Goal: Task Accomplishment & Management: Complete application form

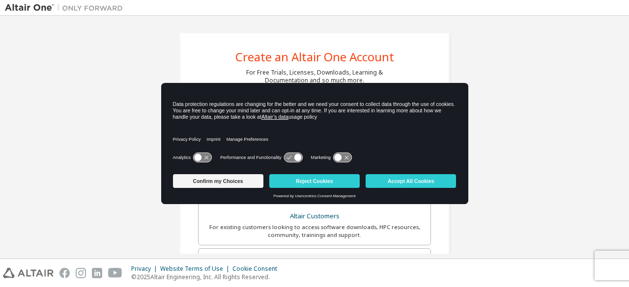
click at [342, 167] on div "Analytics Performance and Functionality Marketing" at bounding box center [314, 161] width 283 height 20
click at [399, 192] on div "Confirm my Choices Reject Cookies Accept All Cookies" at bounding box center [314, 182] width 283 height 24
click at [411, 184] on button "Accept All Cookies" at bounding box center [410, 181] width 90 height 14
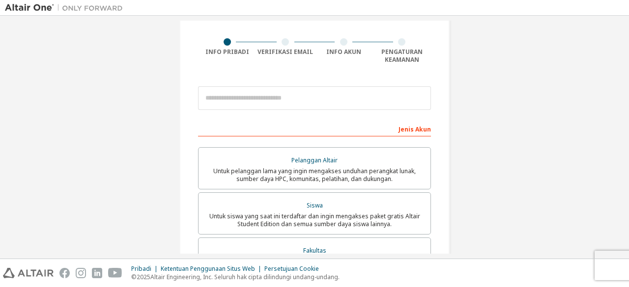
scroll to position [68, 0]
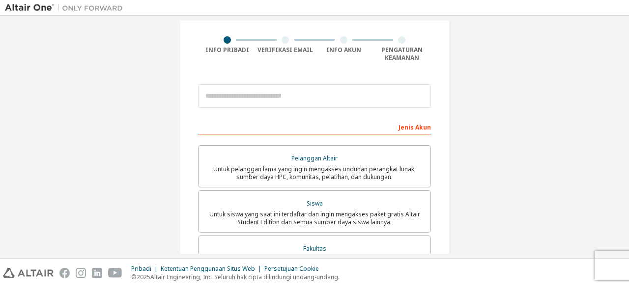
click at [423, 82] on div at bounding box center [314, 96] width 233 height 33
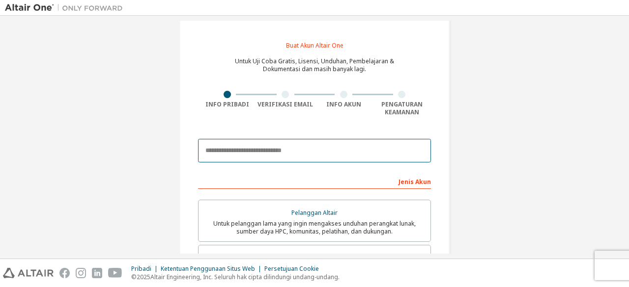
click at [304, 144] on input "email" at bounding box center [314, 151] width 233 height 24
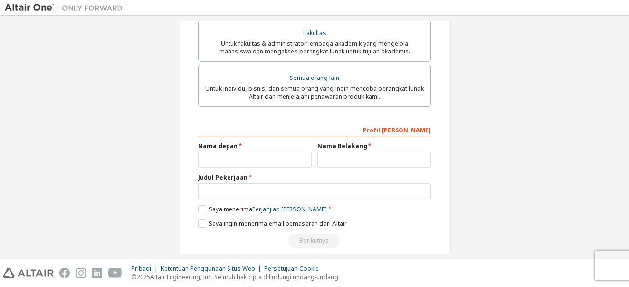
scroll to position [166, 0]
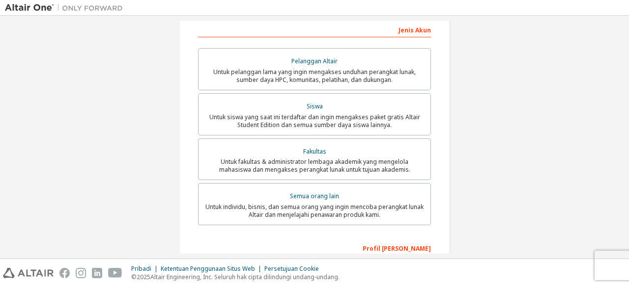
click at [349, 24] on div "Jenis Akun" at bounding box center [314, 30] width 233 height 16
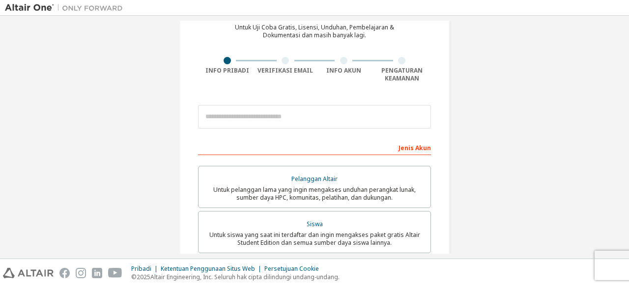
scroll to position [47, 0]
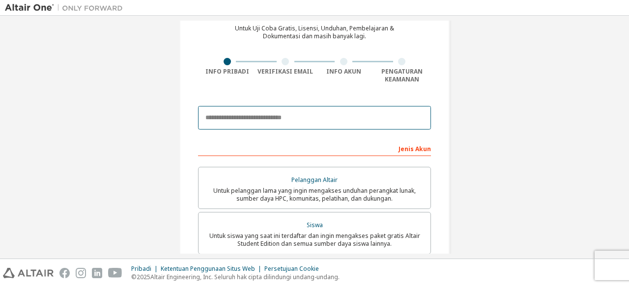
click at [242, 114] on input "email" at bounding box center [314, 118] width 233 height 24
type input "*"
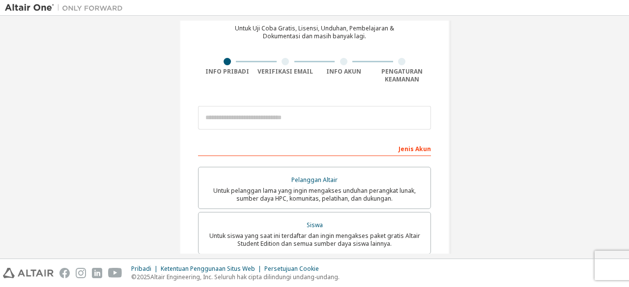
click at [326, 101] on div at bounding box center [314, 117] width 233 height 33
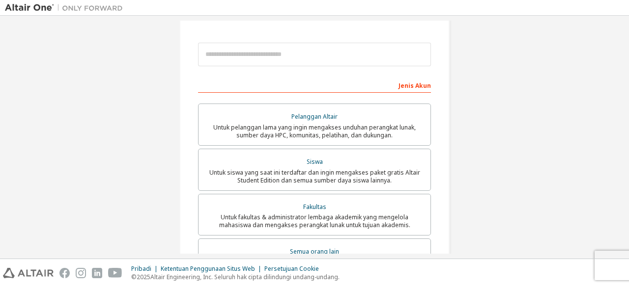
scroll to position [115, 0]
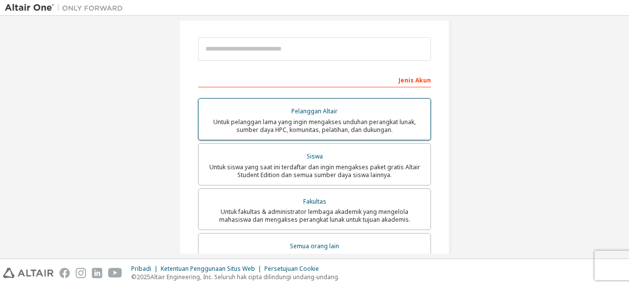
click at [315, 112] on font "Pelanggan Altair" at bounding box center [314, 111] width 46 height 8
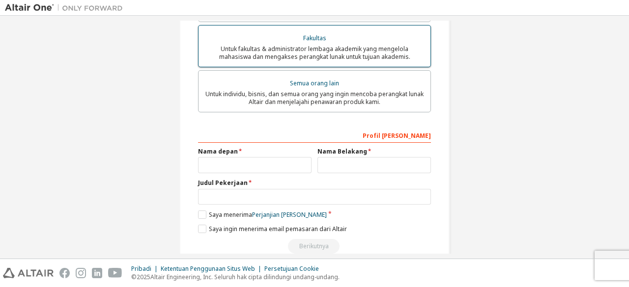
scroll to position [325, 0]
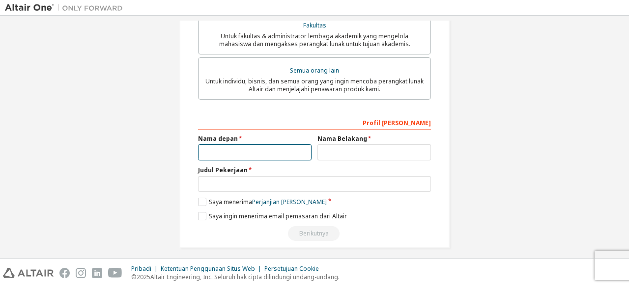
click at [264, 156] on input "text" at bounding box center [254, 152] width 113 height 16
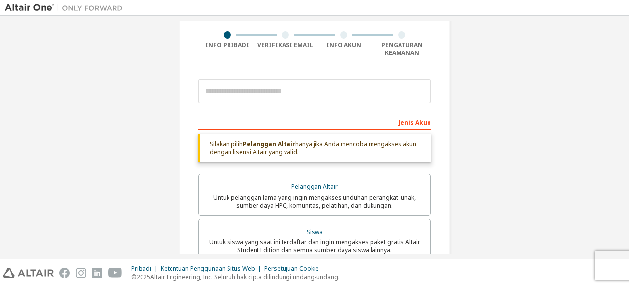
scroll to position [61, 0]
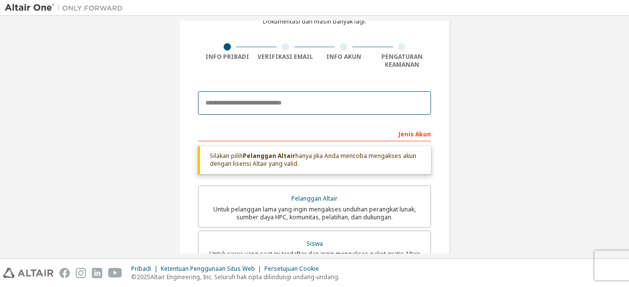
click at [260, 104] on input "email" at bounding box center [314, 103] width 233 height 24
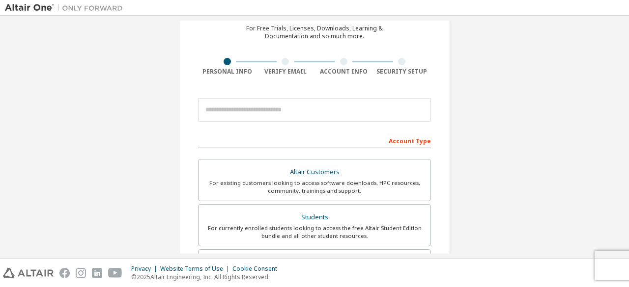
scroll to position [43, 0]
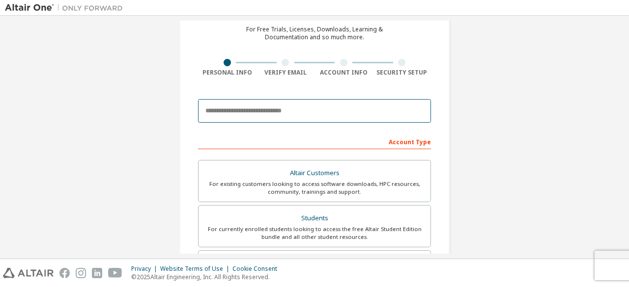
click at [252, 116] on input "email" at bounding box center [314, 111] width 233 height 24
paste input "**********"
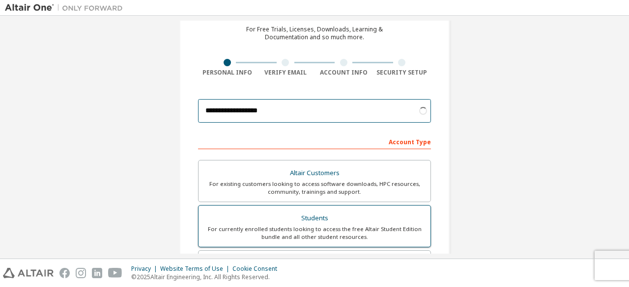
type input "**********"
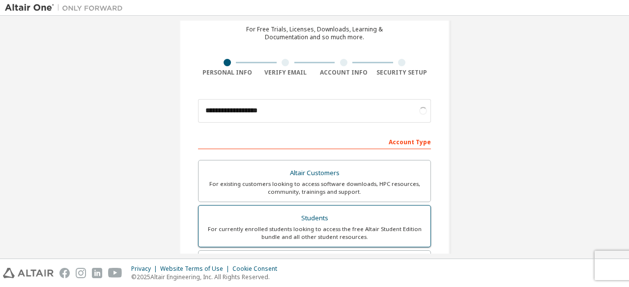
click at [310, 222] on div "Students" at bounding box center [314, 219] width 220 height 14
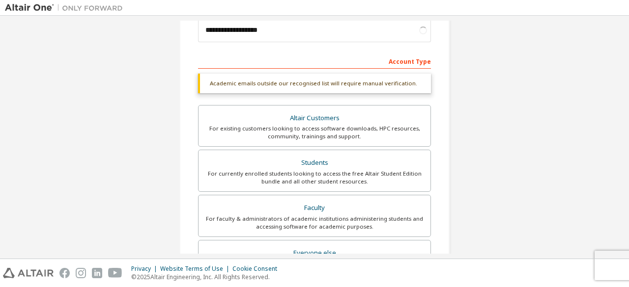
scroll to position [125, 0]
click at [482, 47] on div "**********" at bounding box center [314, 169] width 619 height 546
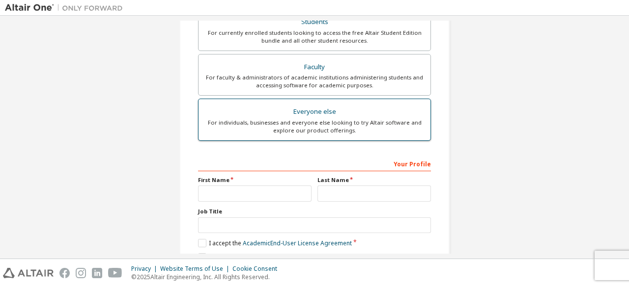
scroll to position [241, 0]
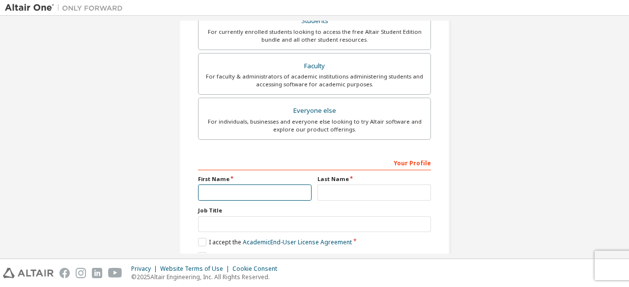
click at [281, 185] on input "text" at bounding box center [254, 193] width 113 height 16
type input "**********"
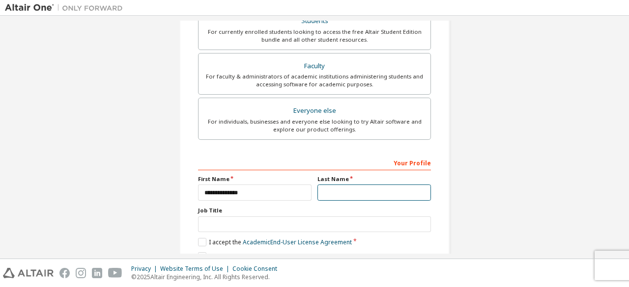
click at [326, 188] on input "text" at bounding box center [373, 193] width 113 height 16
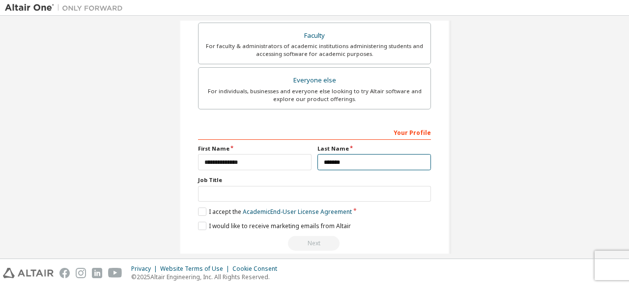
scroll to position [284, 0]
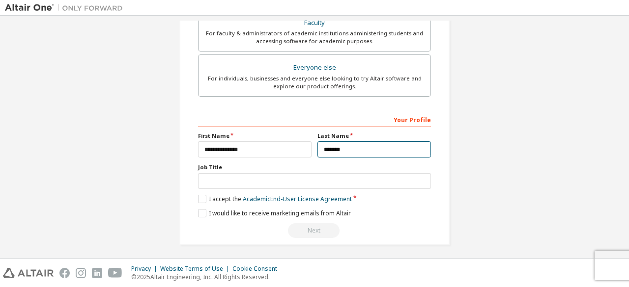
type input "*******"
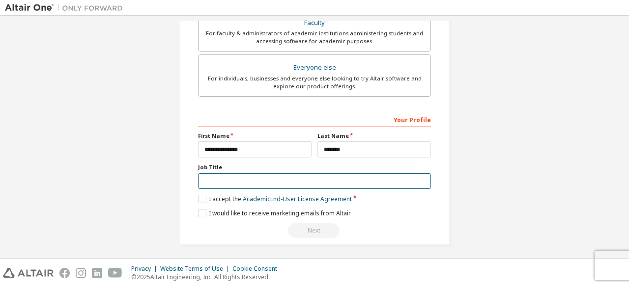
click at [297, 177] on input "text" at bounding box center [314, 181] width 233 height 16
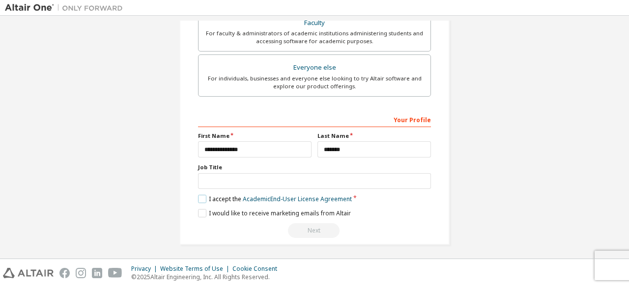
click at [202, 195] on label "I accept the Academic End-User License Agreement" at bounding box center [275, 199] width 154 height 8
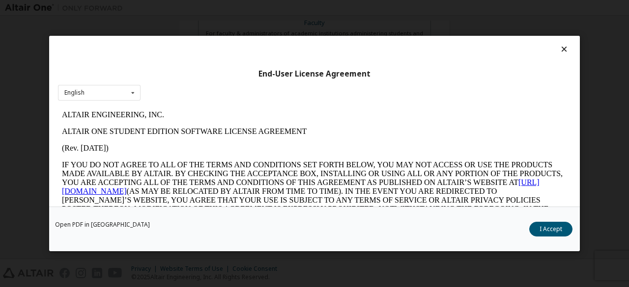
scroll to position [0, 0]
click at [557, 226] on button "I Accept" at bounding box center [550, 229] width 43 height 15
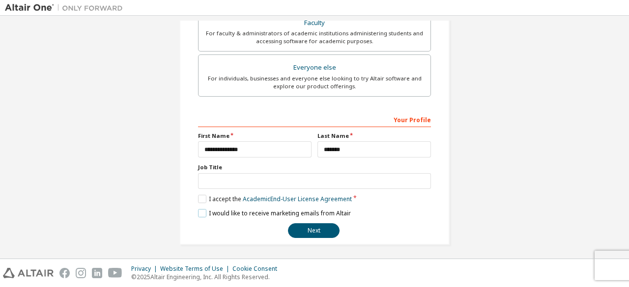
click at [198, 209] on label "I would like to receive marketing emails from Altair" at bounding box center [274, 213] width 153 height 8
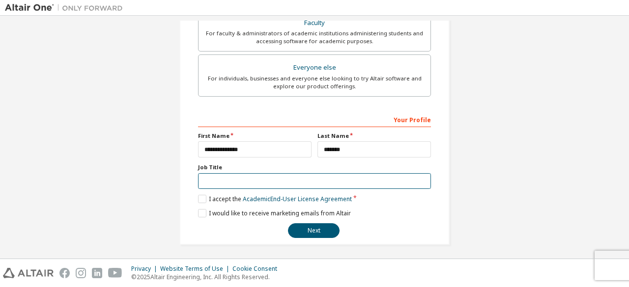
click at [215, 174] on input "text" at bounding box center [314, 181] width 233 height 16
type input "*"
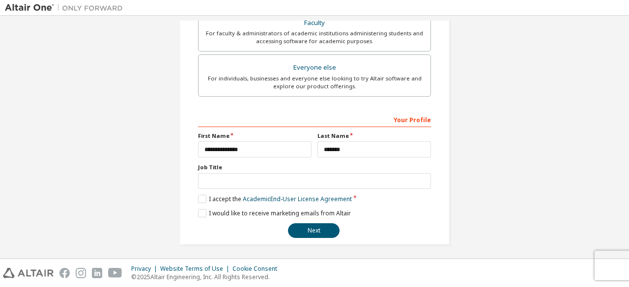
scroll to position [296, 0]
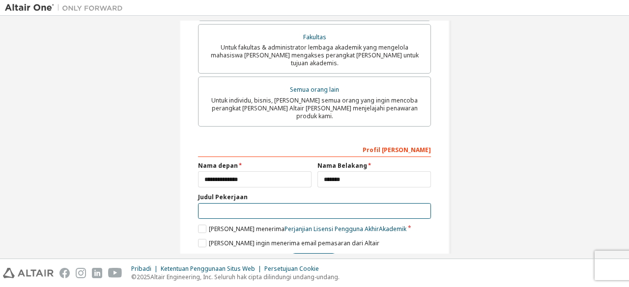
click at [296, 203] on input "text" at bounding box center [314, 211] width 233 height 16
type input "*"
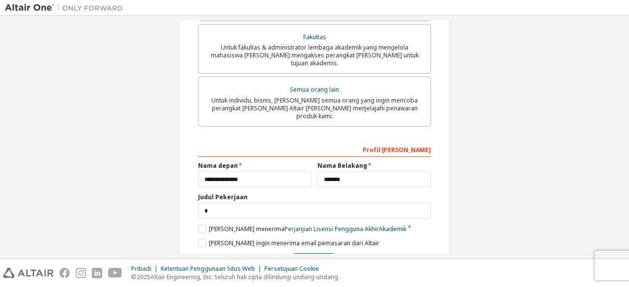
click at [317, 256] on font "Berikutnya" at bounding box center [313, 260] width 29 height 8
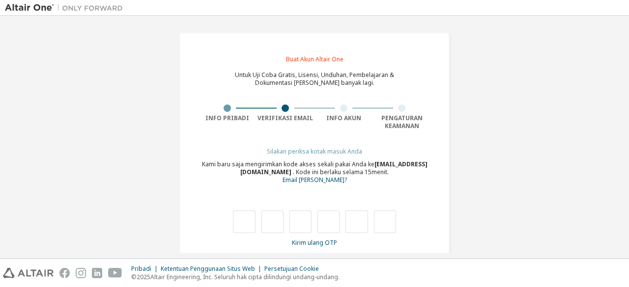
scroll to position [11, 0]
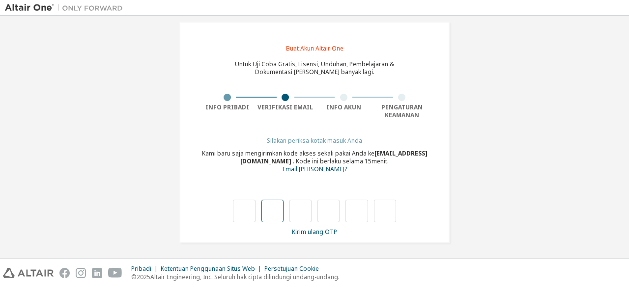
type input "*"
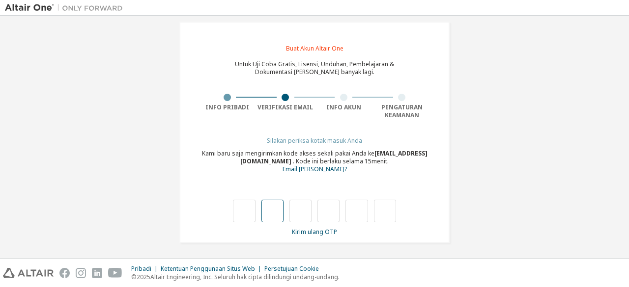
type input "*"
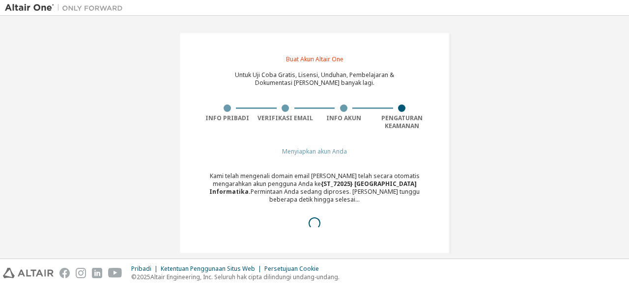
scroll to position [3, 0]
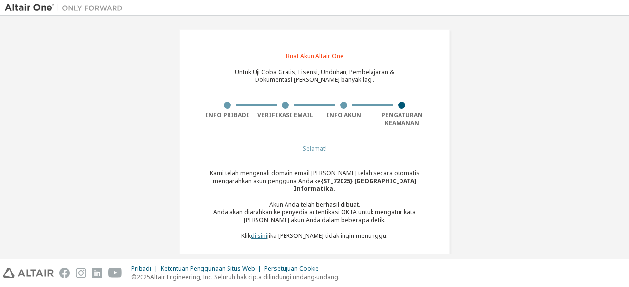
click at [267, 232] on font "di sini" at bounding box center [258, 236] width 17 height 8
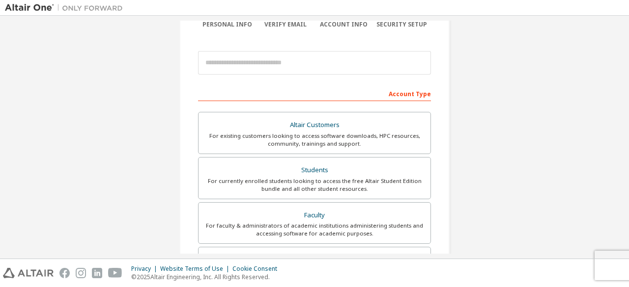
scroll to position [92, 0]
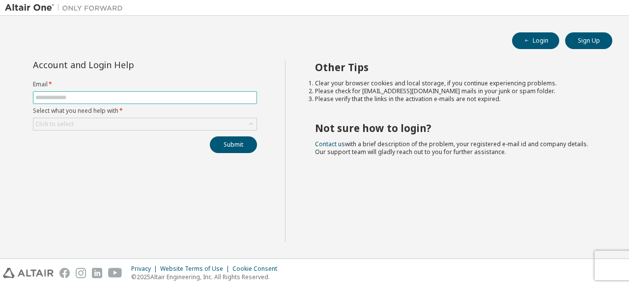
click at [196, 98] on input "text" at bounding box center [144, 98] width 219 height 8
type input "**********"
click at [156, 123] on div "Click to select" at bounding box center [144, 124] width 223 height 12
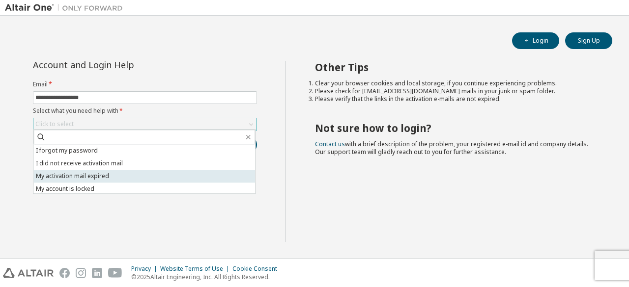
click at [134, 171] on li "My activation mail expired" at bounding box center [144, 176] width 222 height 13
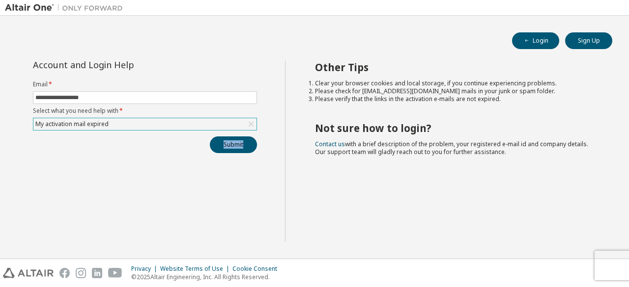
click at [134, 171] on div "**********" at bounding box center [145, 151] width 280 height 181
click at [129, 126] on div "My activation mail expired" at bounding box center [144, 124] width 223 height 12
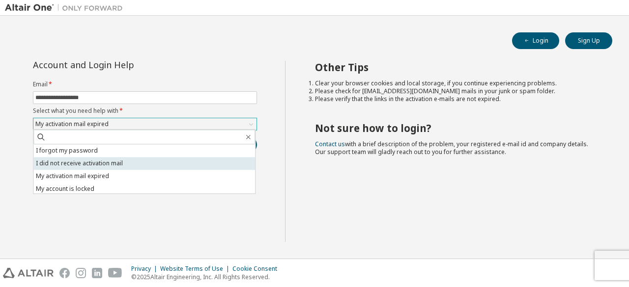
scroll to position [28, 0]
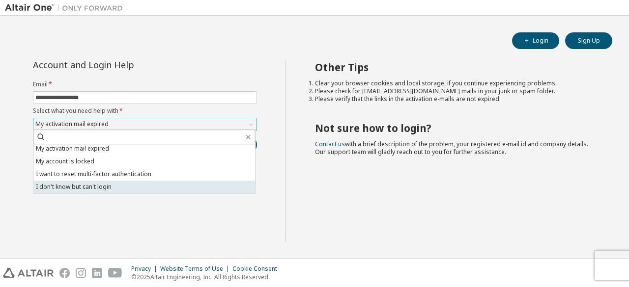
click at [136, 188] on li "I don't know but can't login" at bounding box center [144, 187] width 222 height 13
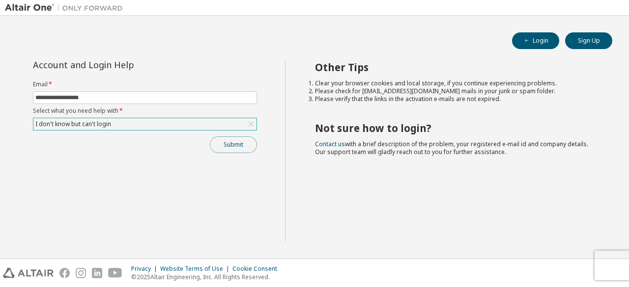
click at [226, 142] on button "Submit" at bounding box center [233, 145] width 47 height 17
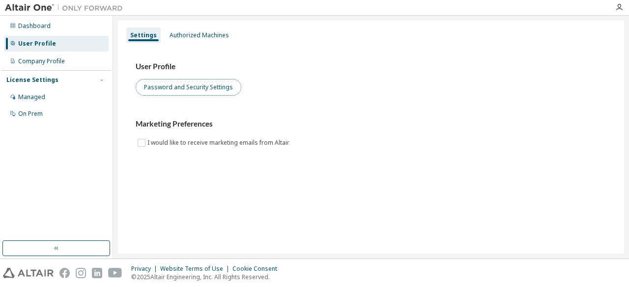
click at [184, 89] on button "Password and Security Settings" at bounding box center [189, 87] width 106 height 17
click at [232, 89] on button "Password and Security Settings" at bounding box center [189, 87] width 106 height 17
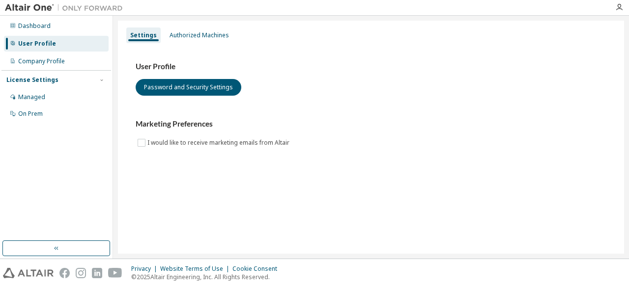
click at [205, 97] on div "User Profile Password and Security Settings Marketing Preferences I would like …" at bounding box center [371, 105] width 471 height 87
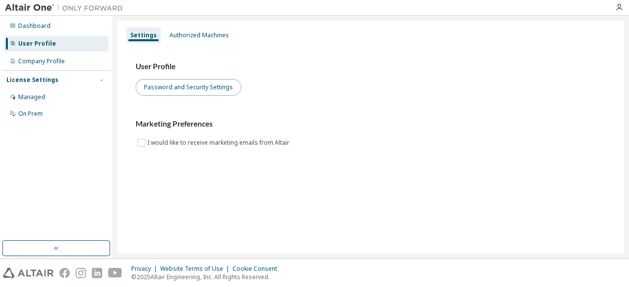
click at [206, 91] on button "Password and Security Settings" at bounding box center [189, 87] width 106 height 17
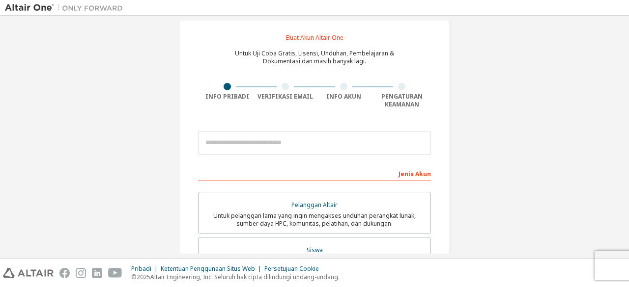
scroll to position [21, 0]
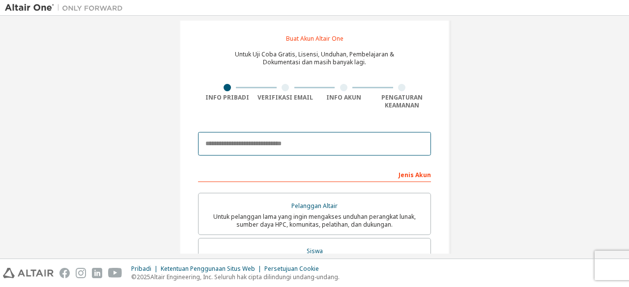
click at [232, 146] on input "email" at bounding box center [314, 144] width 233 height 24
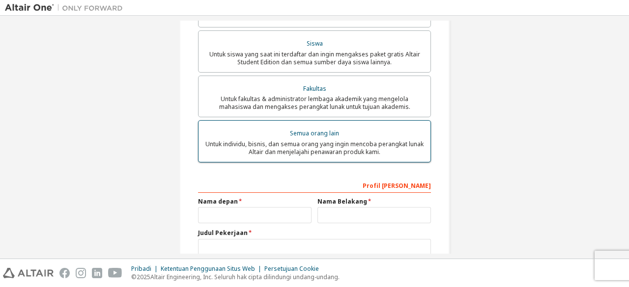
click at [233, 146] on font "Untuk individu, bisnis, dan semua orang yang ingin mencoba perangkat lunak Alta…" at bounding box center [314, 148] width 218 height 16
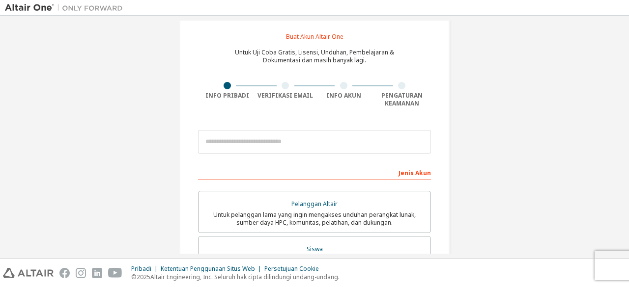
scroll to position [23, 0]
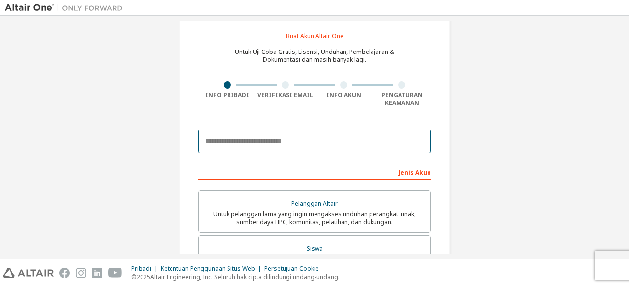
click at [237, 140] on input "email" at bounding box center [314, 142] width 233 height 24
type input "**********"
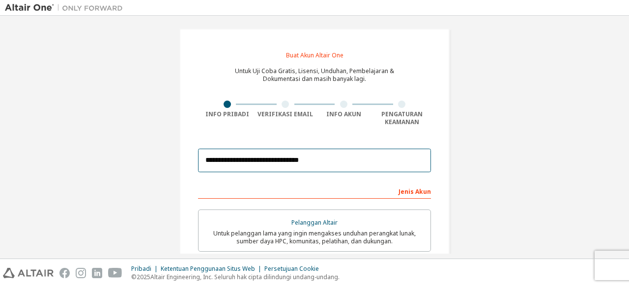
scroll to position [2, 0]
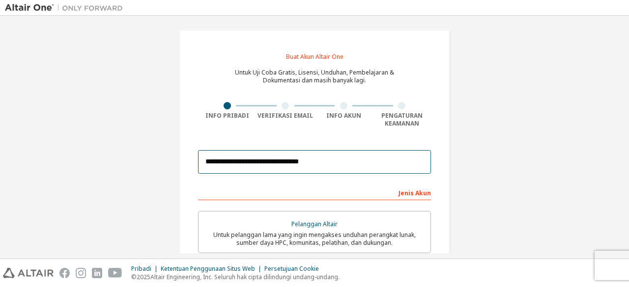
click at [323, 161] on input "**********" at bounding box center [314, 162] width 233 height 24
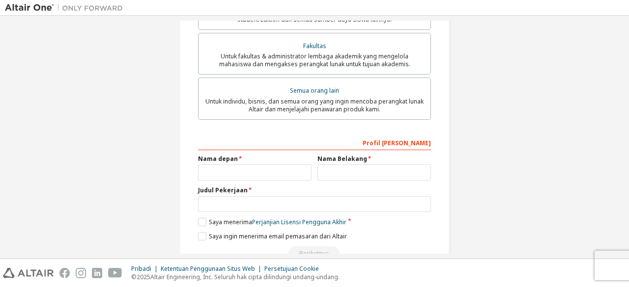
scroll to position [299, 0]
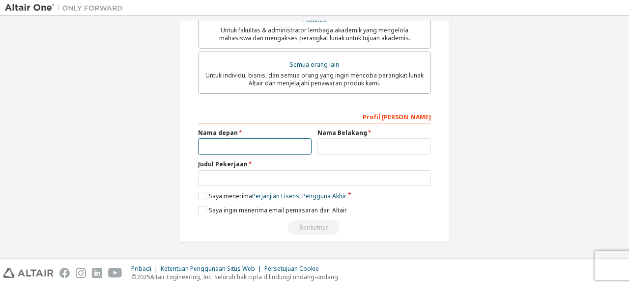
click at [276, 141] on input "text" at bounding box center [254, 147] width 113 height 16
type input "**********"
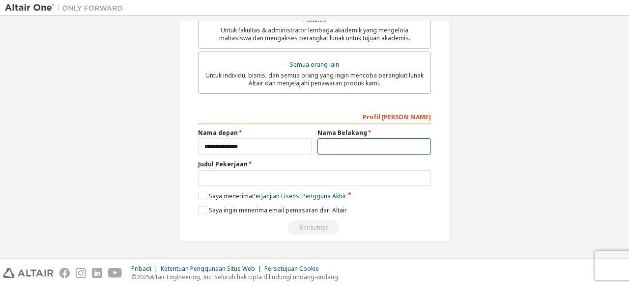
click at [328, 145] on input "text" at bounding box center [373, 147] width 113 height 16
type input "*******"
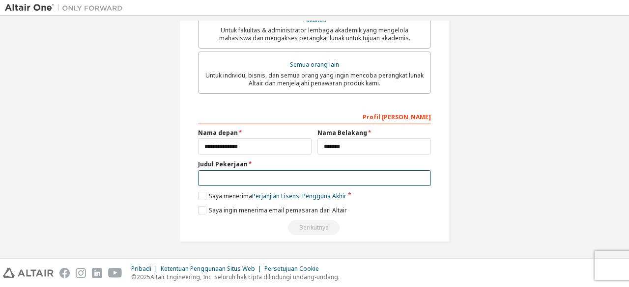
click at [324, 182] on input "text" at bounding box center [314, 178] width 233 height 16
type input "*"
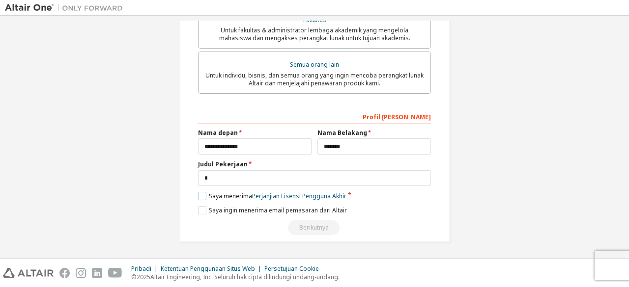
click at [203, 199] on label "Saya menerima Perjanjian Lisensi Pengguna Akhir" at bounding box center [272, 196] width 148 height 8
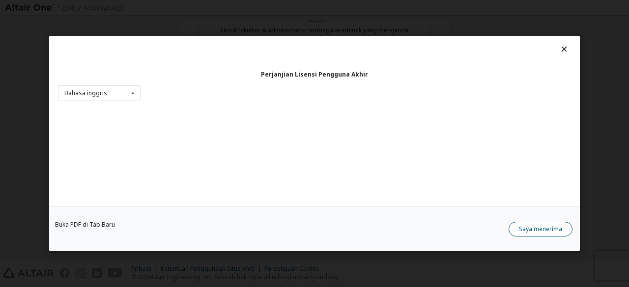
click at [536, 234] on button "Saya menerima" at bounding box center [540, 229] width 64 height 15
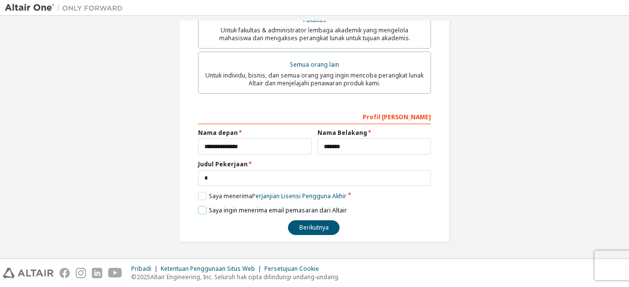
click at [231, 209] on font "Saya ingin menerima email pemasaran dari Altair" at bounding box center [278, 210] width 138 height 8
click at [301, 226] on font "Berikutnya" at bounding box center [313, 227] width 29 height 8
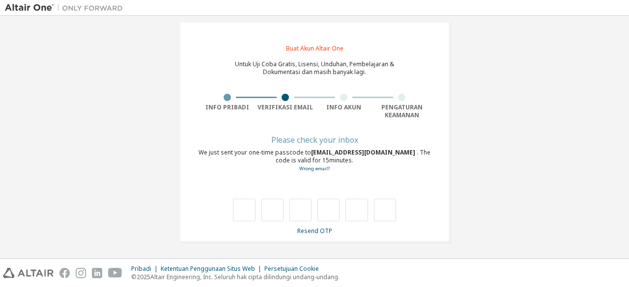
scroll to position [10, 0]
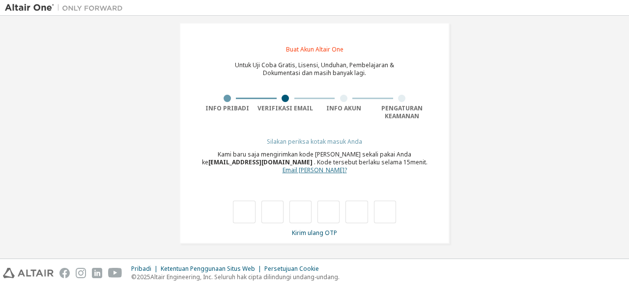
click at [318, 170] on font "Email Anda salah?" at bounding box center [314, 170] width 64 height 8
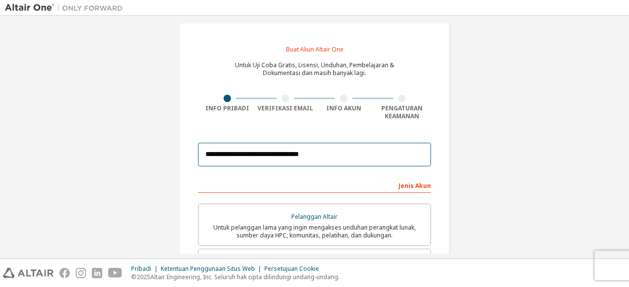
click at [263, 157] on input "**********" at bounding box center [314, 155] width 233 height 24
click at [268, 157] on input "**********" at bounding box center [314, 155] width 233 height 24
click at [259, 155] on input "**********" at bounding box center [314, 155] width 233 height 24
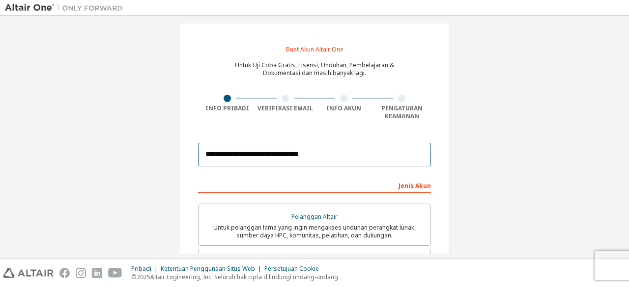
click at [259, 155] on input "**********" at bounding box center [314, 155] width 233 height 24
click at [259, 154] on input "**********" at bounding box center [314, 155] width 233 height 24
type input "**********"
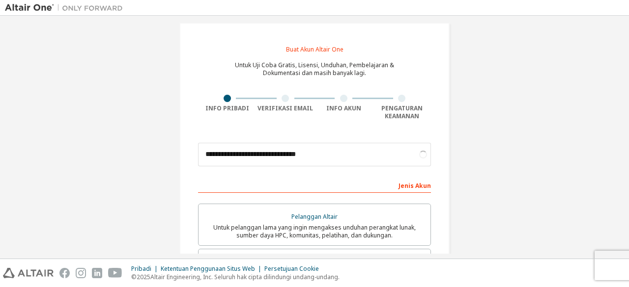
click at [425, 95] on div at bounding box center [402, 98] width 58 height 7
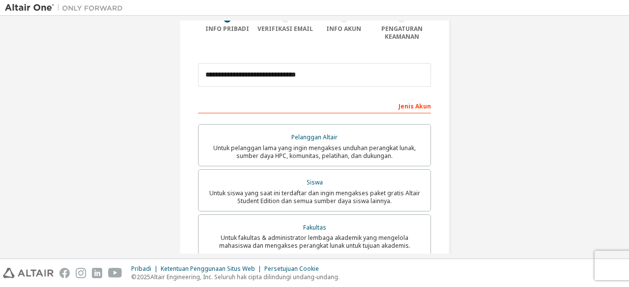
scroll to position [299, 0]
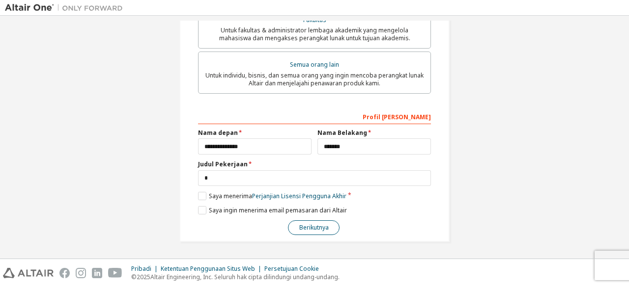
click at [319, 226] on font "Berikutnya" at bounding box center [313, 227] width 29 height 8
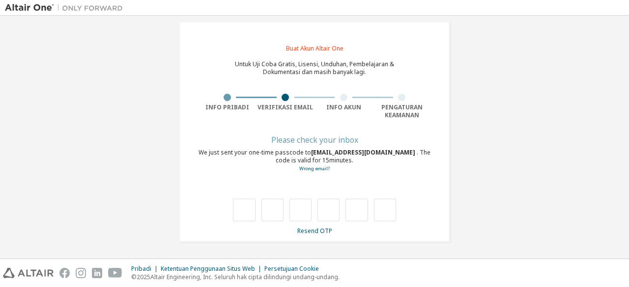
scroll to position [10, 0]
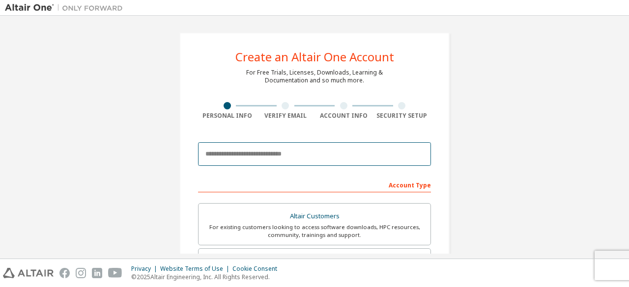
click at [253, 148] on input "email" at bounding box center [314, 154] width 233 height 24
type input "**********"
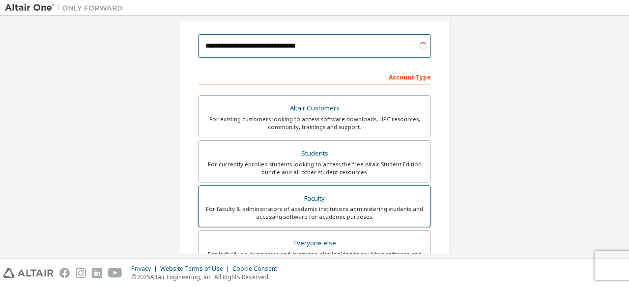
scroll to position [186, 0]
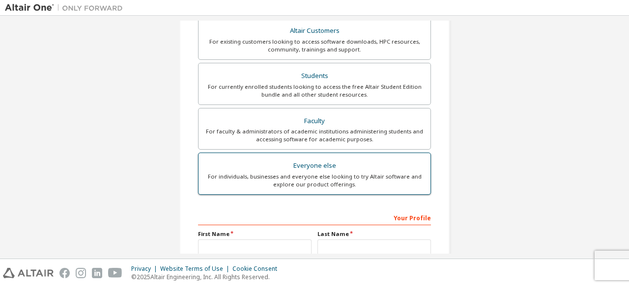
click at [290, 173] on div "For individuals, businesses and everyone else looking to try Altair software an…" at bounding box center [314, 181] width 220 height 16
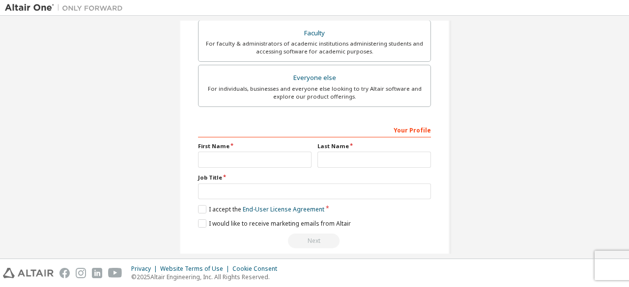
scroll to position [274, 0]
click at [289, 161] on input "text" at bounding box center [254, 159] width 113 height 16
type input "**********"
click at [358, 152] on input "text" at bounding box center [373, 159] width 113 height 16
type input "*******"
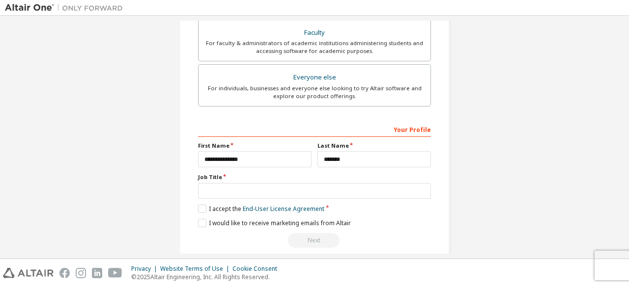
click at [340, 180] on div "Job Title" at bounding box center [314, 186] width 233 height 26
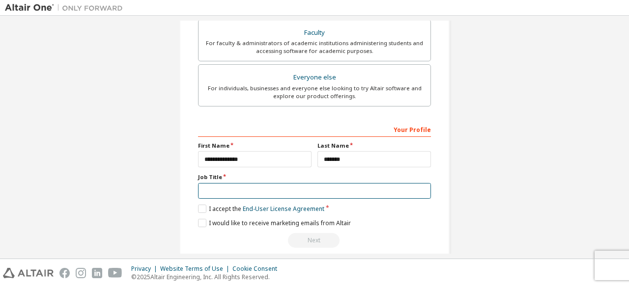
click at [297, 191] on input "text" at bounding box center [314, 191] width 233 height 16
type input "*"
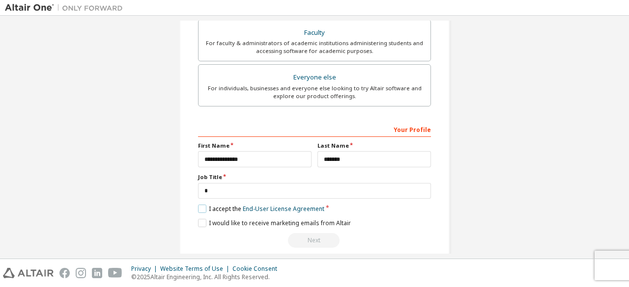
click at [201, 205] on label "I accept the End-User License Agreement" at bounding box center [261, 209] width 126 height 8
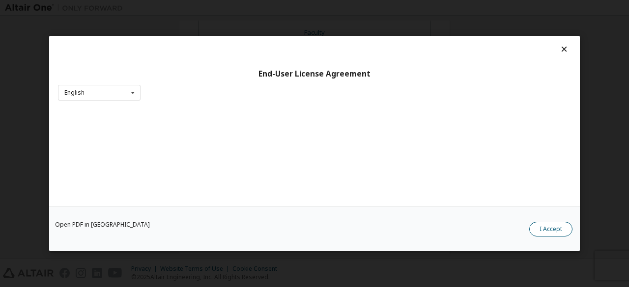
click at [566, 231] on button "I Accept" at bounding box center [550, 229] width 43 height 15
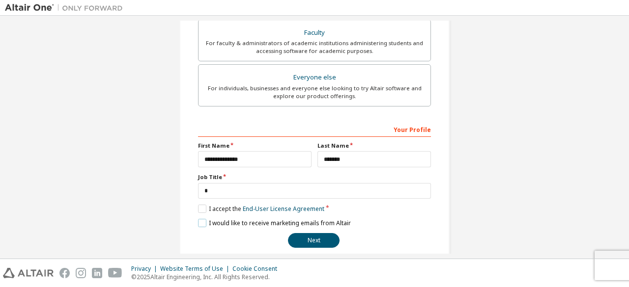
click at [223, 224] on label "I would like to receive marketing emails from Altair" at bounding box center [274, 223] width 153 height 8
click at [317, 241] on button "Next" at bounding box center [314, 240] width 52 height 15
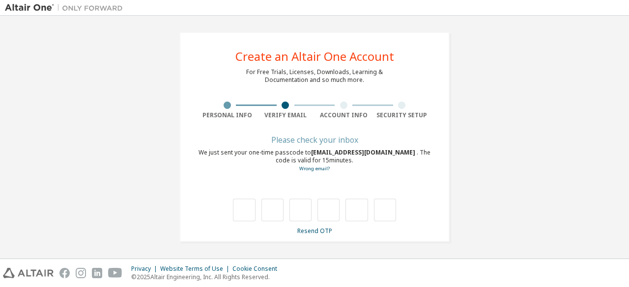
scroll to position [0, 0]
click at [240, 205] on input "text" at bounding box center [244, 210] width 22 height 23
type input "*"
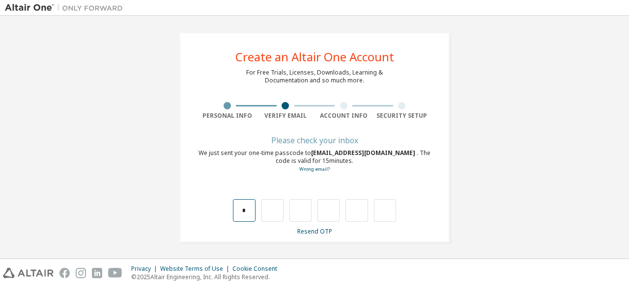
type input "*"
click at [448, 286] on div "Privacy Website Terms of Use Cookie Consent © 2025 Altair Engineering, Inc. All…" at bounding box center [314, 273] width 629 height 28
click at [324, 229] on link "Resend OTP" at bounding box center [314, 231] width 35 height 8
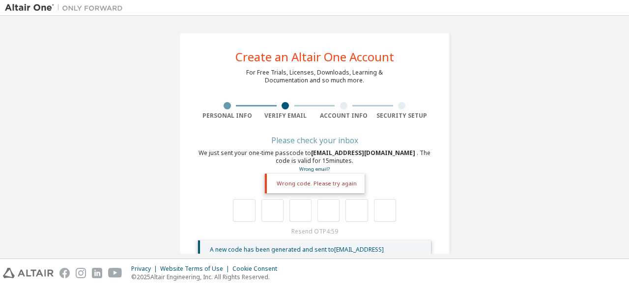
click at [331, 89] on div "**********" at bounding box center [314, 156] width 270 height 249
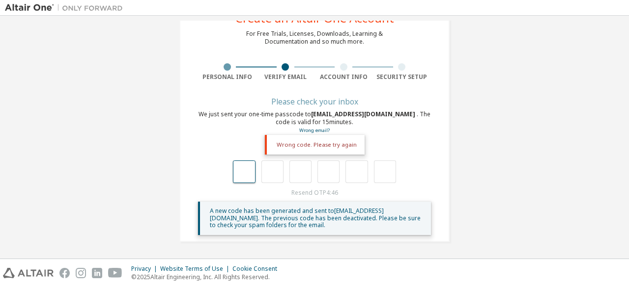
click at [245, 172] on input "text" at bounding box center [244, 172] width 22 height 23
type input "*"
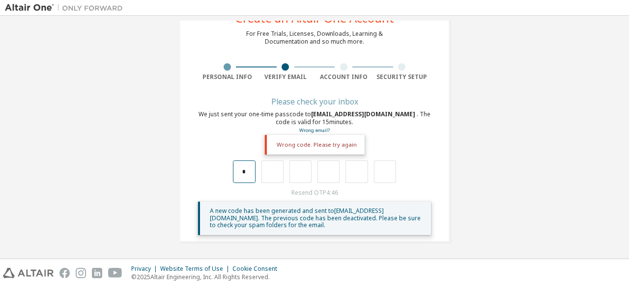
type input "*"
click at [306, 146] on div "Wrong code. Please try again" at bounding box center [315, 145] width 100 height 20
click at [339, 118] on div "We just sent your one-time passcode to [EMAIL_ADDRESS][DOMAIN_NAME] . The code …" at bounding box center [314, 123] width 233 height 24
click at [362, 95] on div "**********" at bounding box center [314, 118] width 270 height 249
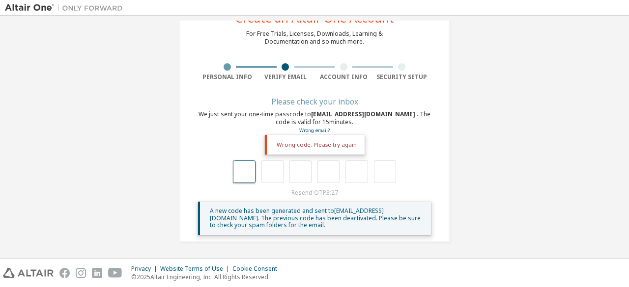
click at [244, 171] on input "text" at bounding box center [244, 172] width 22 height 23
type input "*"
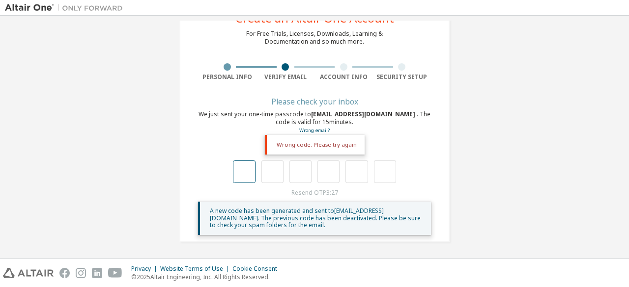
type input "*"
click at [313, 129] on link "Wrong email?" at bounding box center [314, 130] width 30 height 6
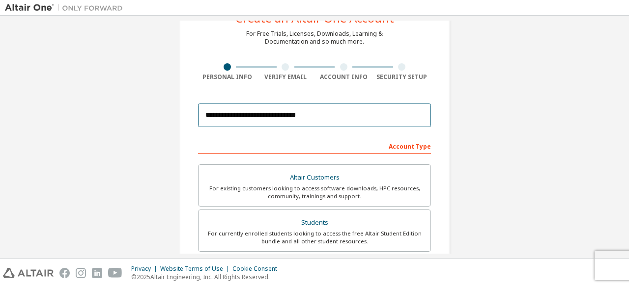
click at [259, 111] on input "**********" at bounding box center [314, 116] width 233 height 24
type input "**********"
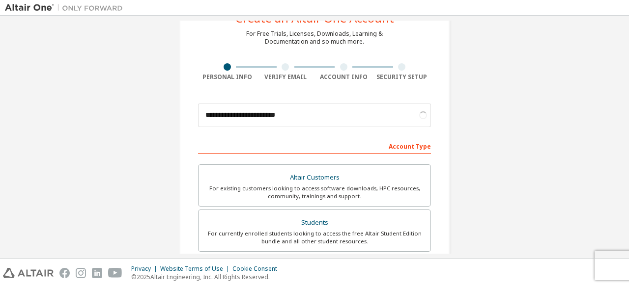
click at [390, 69] on div at bounding box center [402, 66] width 58 height 7
click at [386, 54] on div "**********" at bounding box center [314, 242] width 270 height 497
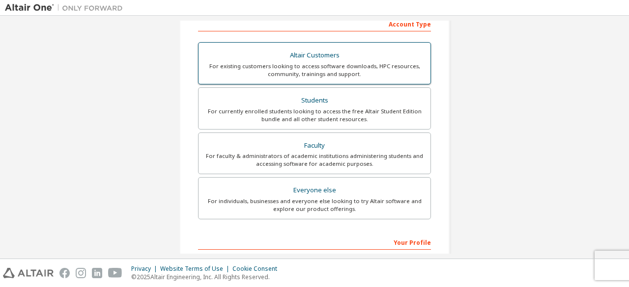
scroll to position [162, 0]
click at [298, 59] on div "Altair Customers" at bounding box center [314, 55] width 220 height 14
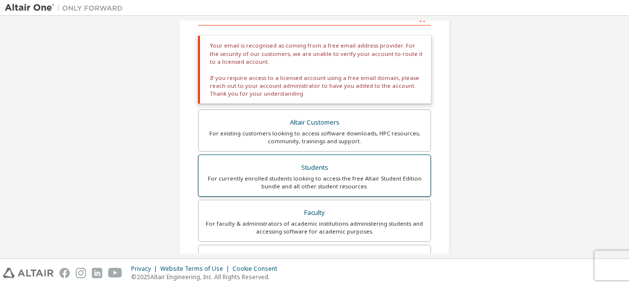
scroll to position [178, 0]
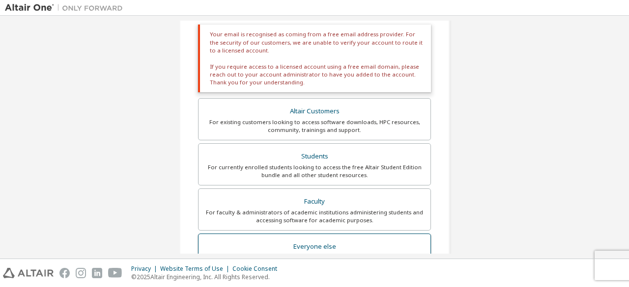
click at [251, 243] on div "Everyone else" at bounding box center [314, 247] width 220 height 14
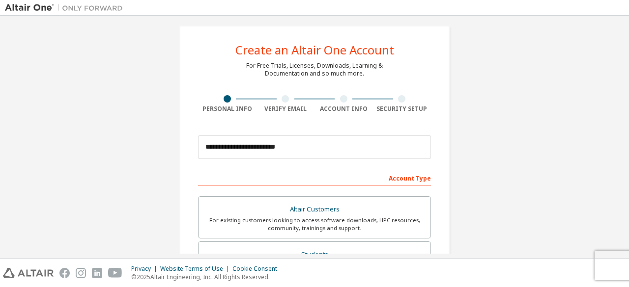
scroll to position [0, 0]
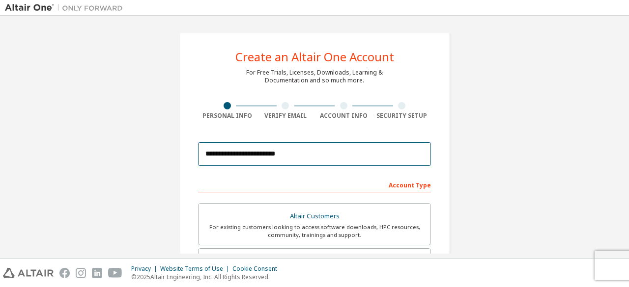
drag, startPoint x: 317, startPoint y: 167, endPoint x: 301, endPoint y: -7, distance: 175.1
click at [301, 0] on html "**********" at bounding box center [314, 143] width 629 height 287
